Goal: Information Seeking & Learning: Learn about a topic

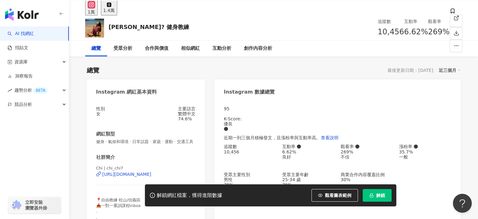
scroll to position [63, 0]
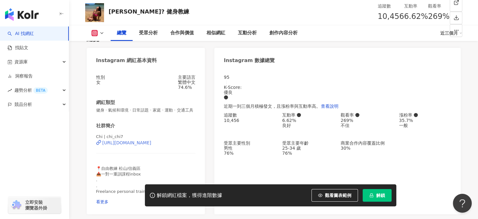
click at [123, 145] on div "[URL][DOMAIN_NAME]" at bounding box center [127, 142] width 49 height 5
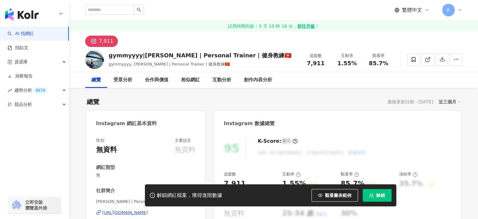
scroll to position [94, 0]
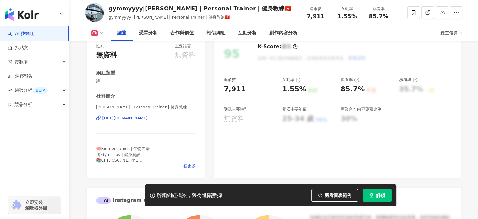
click at [133, 119] on div "https://www.instagram.com/gymmyyyy" at bounding box center [126, 118] width 46 height 6
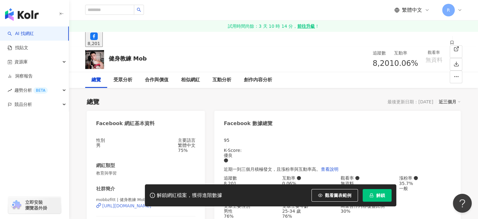
click at [151, 203] on div "https://www.facebook.com/101982134866207" at bounding box center [127, 205] width 49 height 5
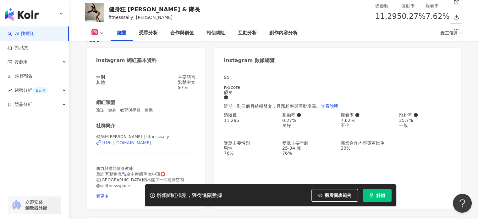
click at [116, 145] on div "https://www.instagram.com/fitnesssally/" at bounding box center [127, 142] width 49 height 5
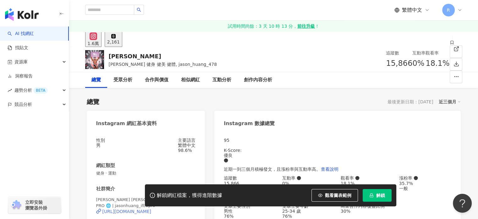
click at [148, 209] on div "https://www.instagram.com/jasonhuang_ifbbpro/" at bounding box center [127, 211] width 49 height 5
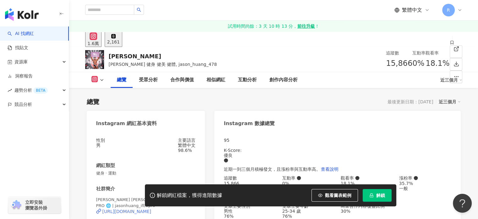
scroll to position [94, 0]
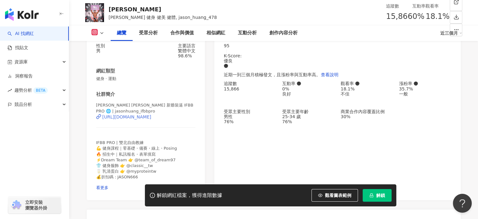
click at [128, 118] on div "https://www.instagram.com/jasonhuang_ifbbpro/" at bounding box center [127, 116] width 49 height 5
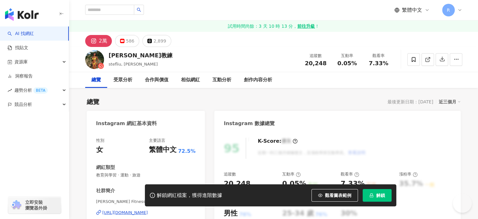
scroll to position [157, 0]
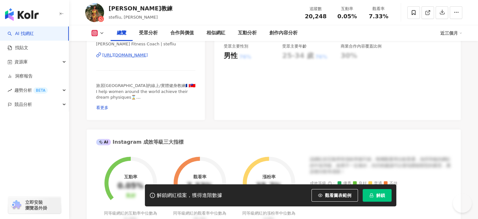
click at [140, 54] on div "https://www.instagram.com/stefliu/" at bounding box center [126, 55] width 46 height 6
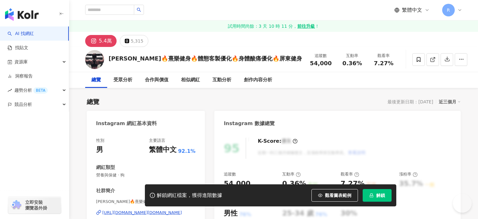
scroll to position [94, 0]
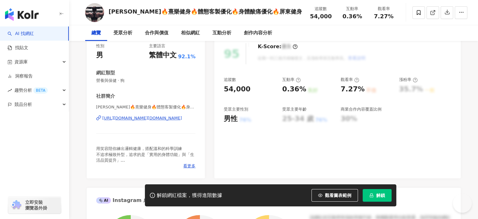
click at [157, 119] on div "https://www.instagram.com/jyong_karen.thank.you/" at bounding box center [143, 118] width 80 height 6
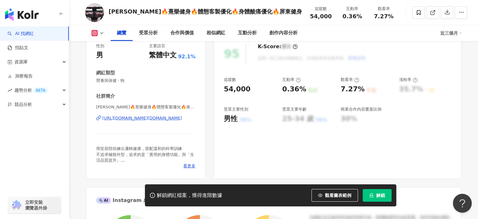
scroll to position [0, 0]
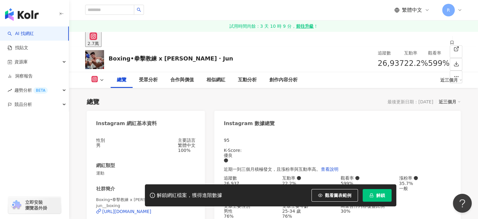
scroll to position [157, 0]
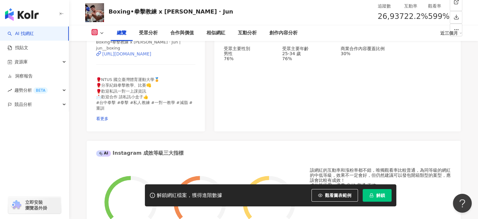
click at [143, 54] on div "https://www.instagram.com/jun__boxing/" at bounding box center [127, 53] width 49 height 5
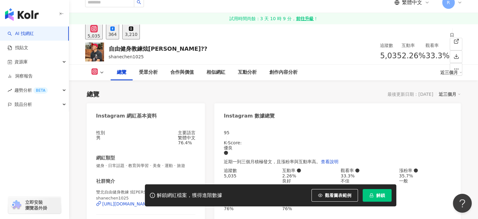
scroll to position [157, 0]
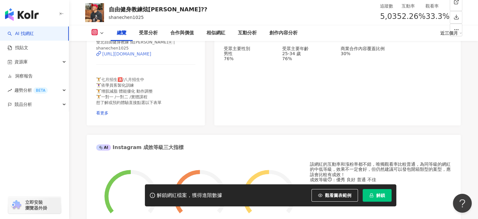
click at [148, 54] on div "https://www.instagram.com/shanechen1025/" at bounding box center [127, 53] width 49 height 5
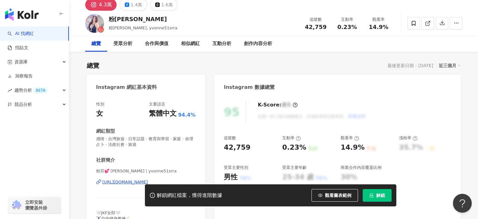
click at [148, 179] on div "https://www.instagram.com/yvonne51srra/" at bounding box center [126, 182] width 46 height 6
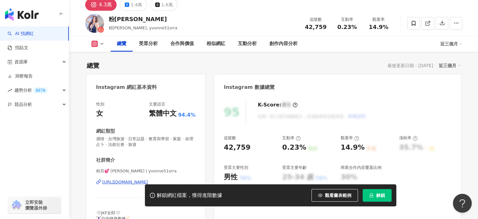
scroll to position [94, 0]
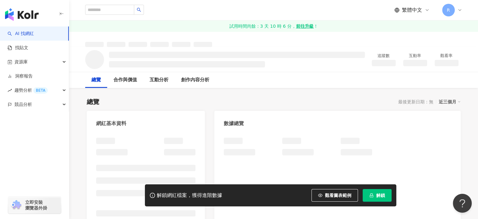
scroll to position [126, 0]
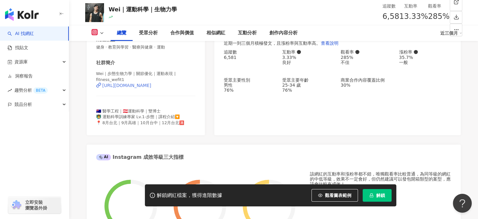
click at [137, 86] on div "https://www.instagram.com/fitness_wefit1/" at bounding box center [127, 85] width 49 height 5
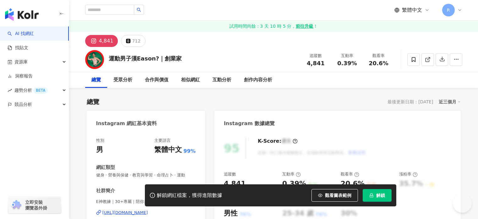
scroll to position [126, 0]
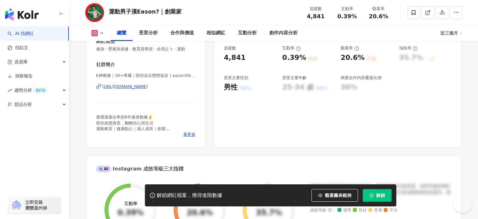
click at [148, 86] on div "[URL][DOMAIN_NAME]" at bounding box center [126, 87] width 46 height 6
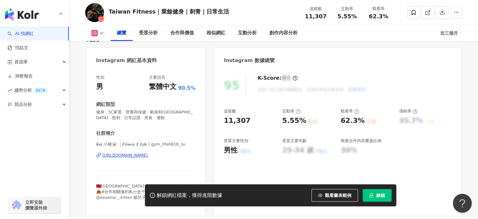
click at [136, 154] on div "https://www.instagram.com/gym_life0816_su/" at bounding box center [126, 155] width 46 height 6
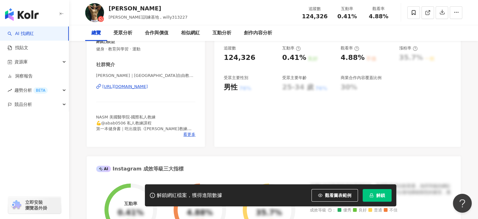
scroll to position [126, 0]
click at [148, 88] on div "https://www.instagram.com/willy313227/" at bounding box center [126, 87] width 46 height 6
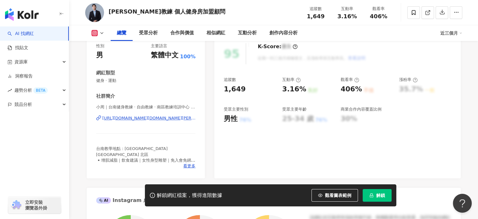
click at [166, 117] on div "[URL][DOMAIN_NAME][DOMAIN_NAME][PERSON_NAME]" at bounding box center [149, 118] width 93 height 6
